Goal: Find specific page/section: Find specific page/section

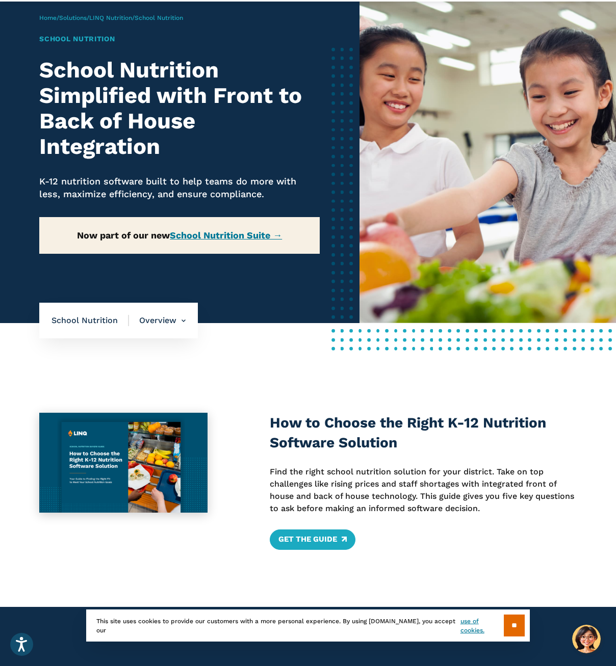
scroll to position [51, 0]
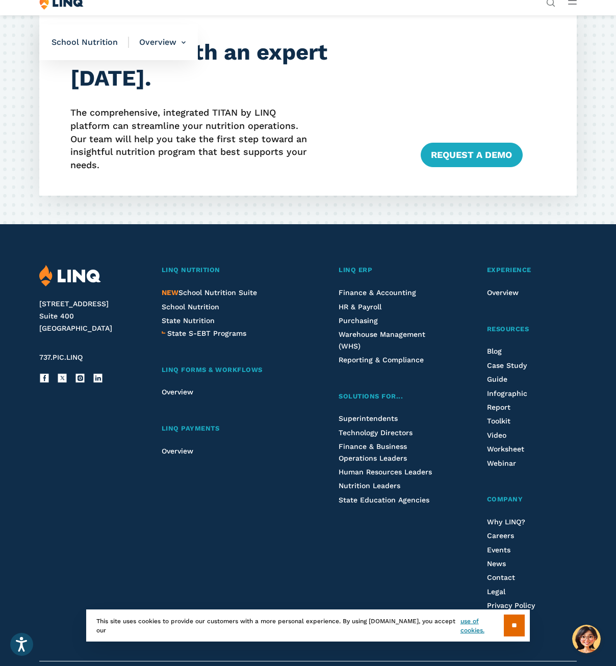
scroll to position [2507, 0]
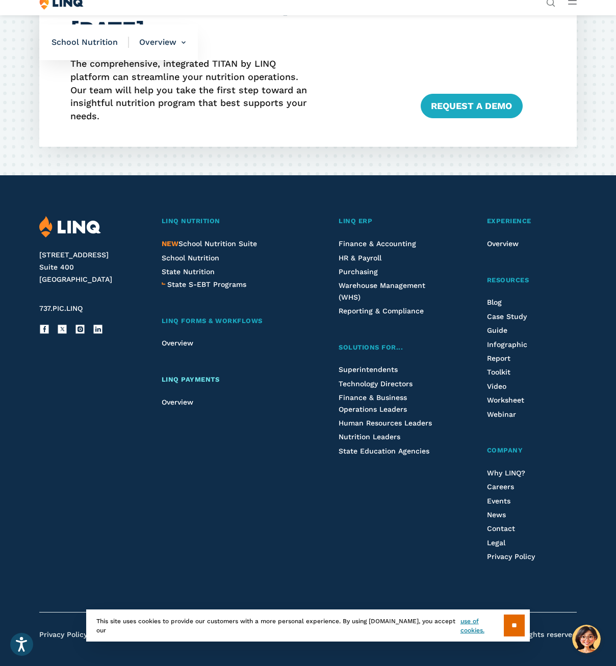
click at [177, 376] on span "LINQ Payments" at bounding box center [191, 380] width 58 height 8
